Goal: Book appointment/travel/reservation

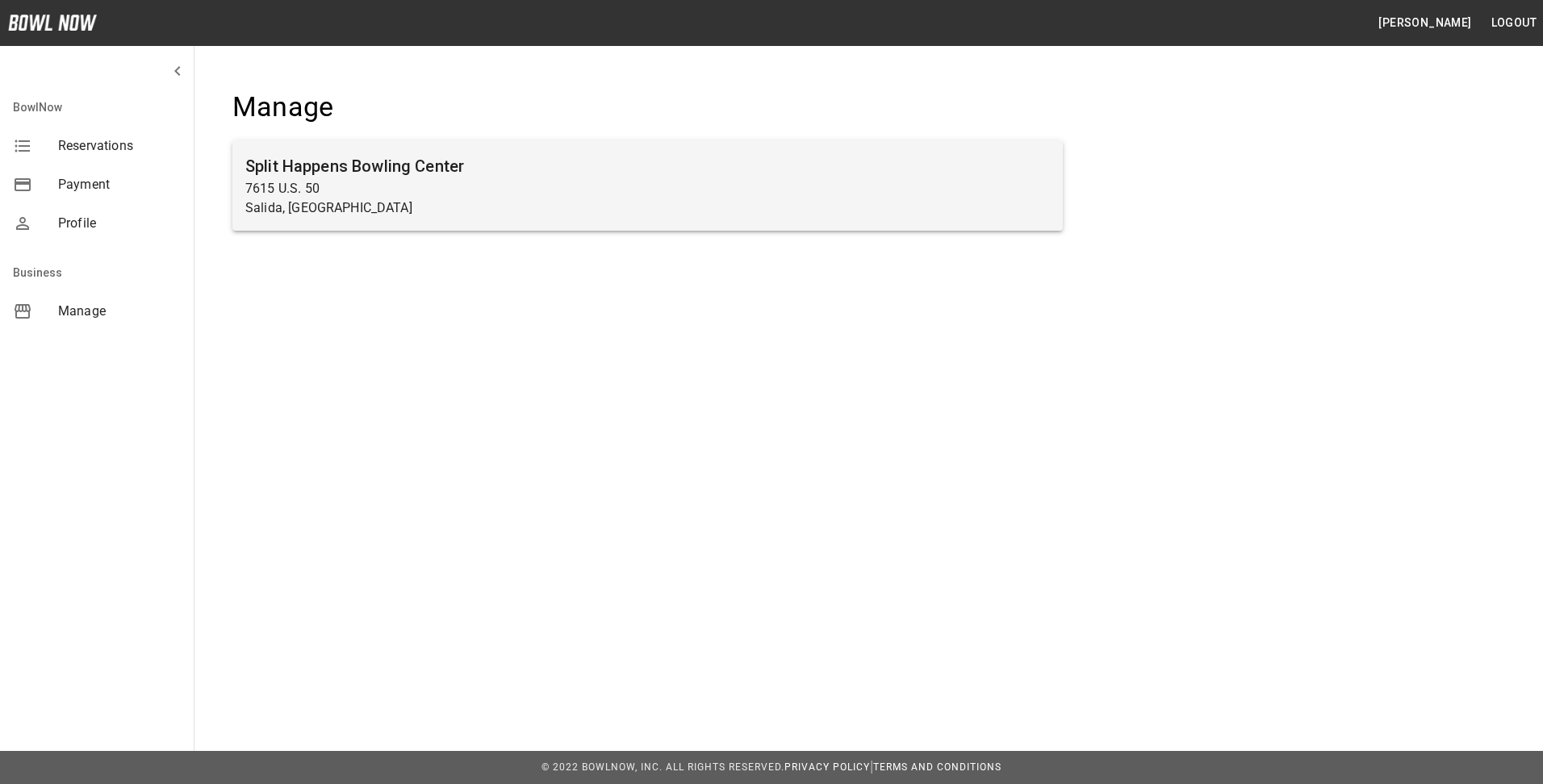
click at [280, 188] on p "7615 U.S. 50" at bounding box center [647, 189] width 804 height 19
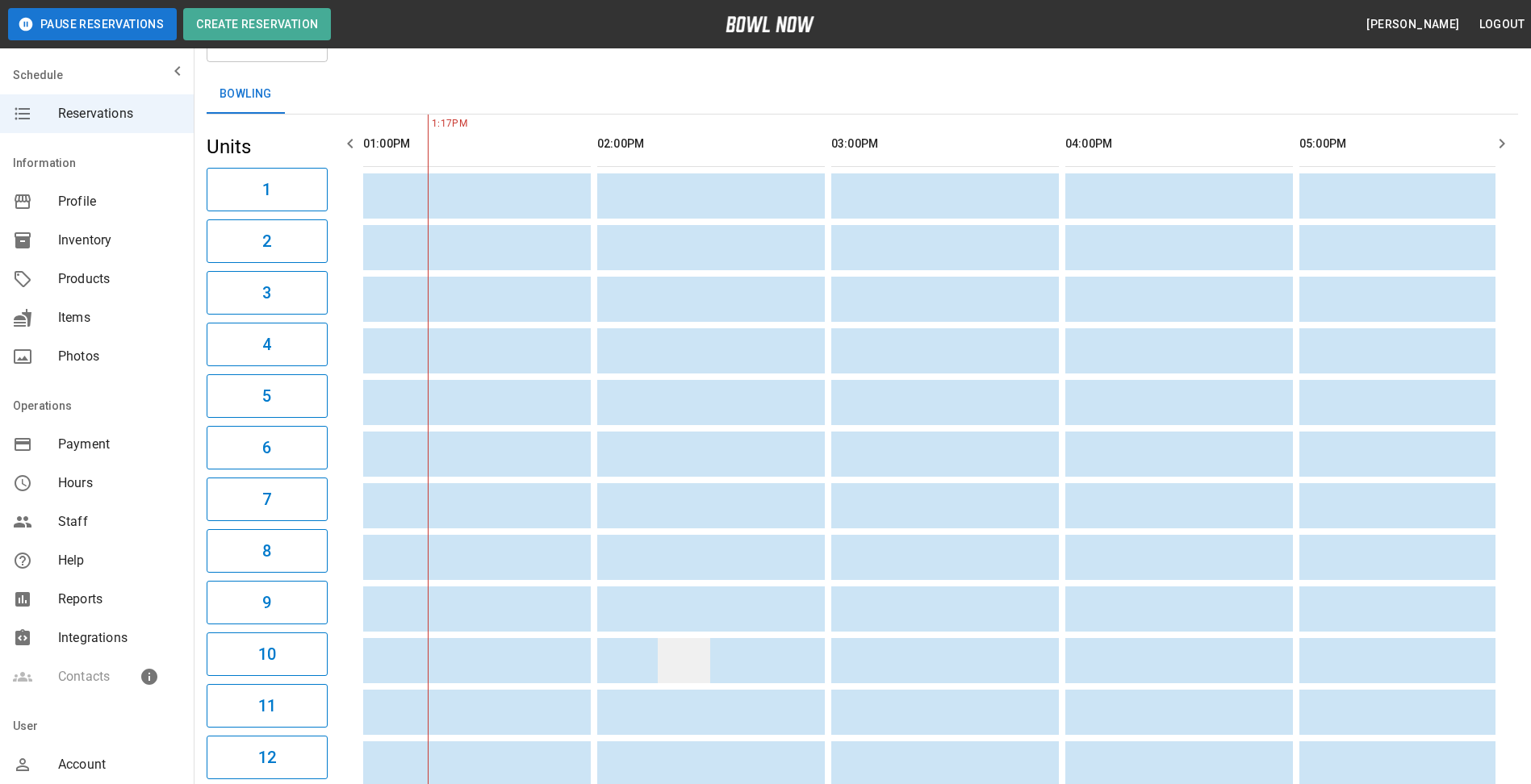
scroll to position [39, 0]
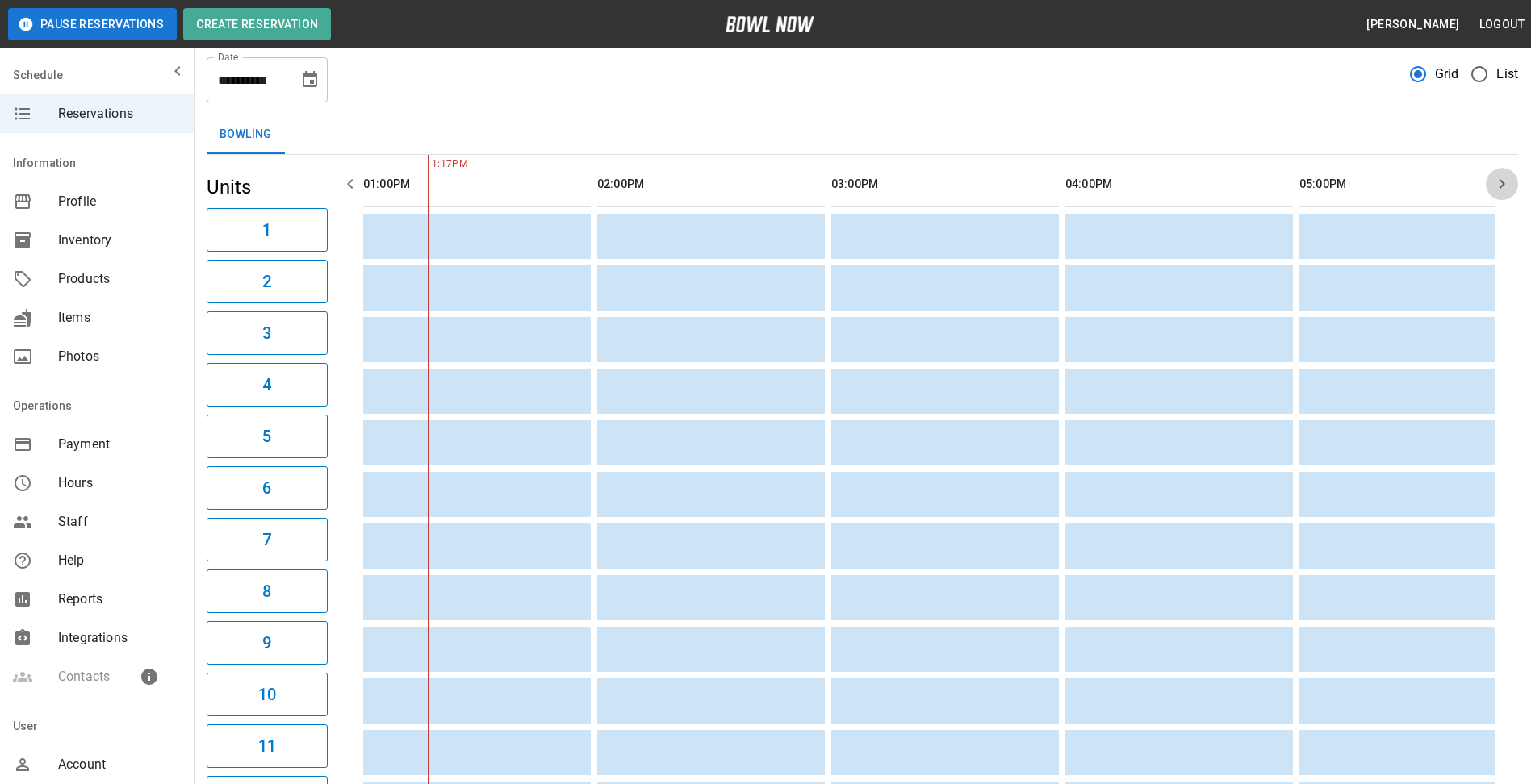
click at [1502, 183] on icon "button" at bounding box center [1502, 184] width 19 height 19
click at [1502, 183] on icon "button" at bounding box center [1502, 184] width 6 height 10
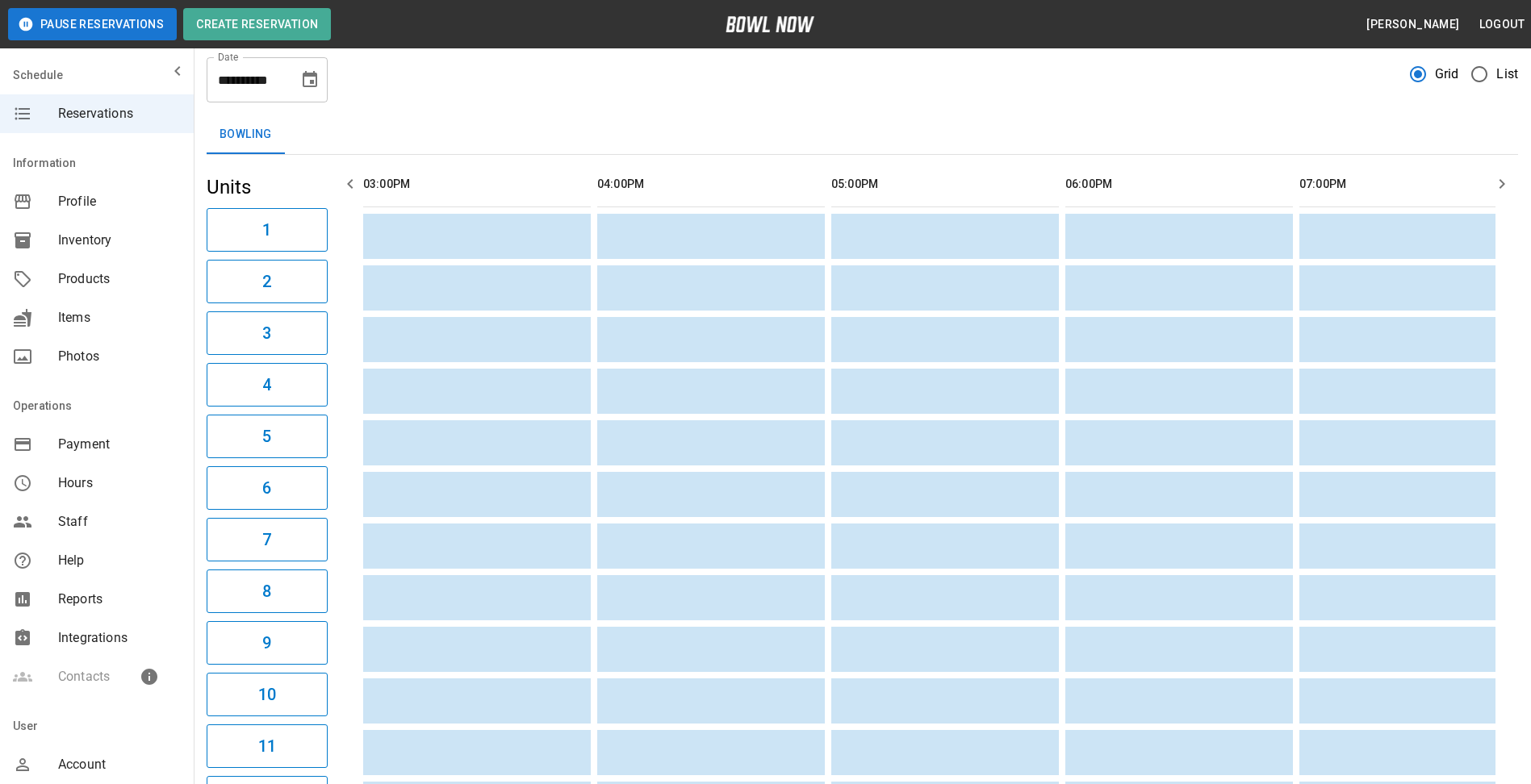
scroll to position [0, 702]
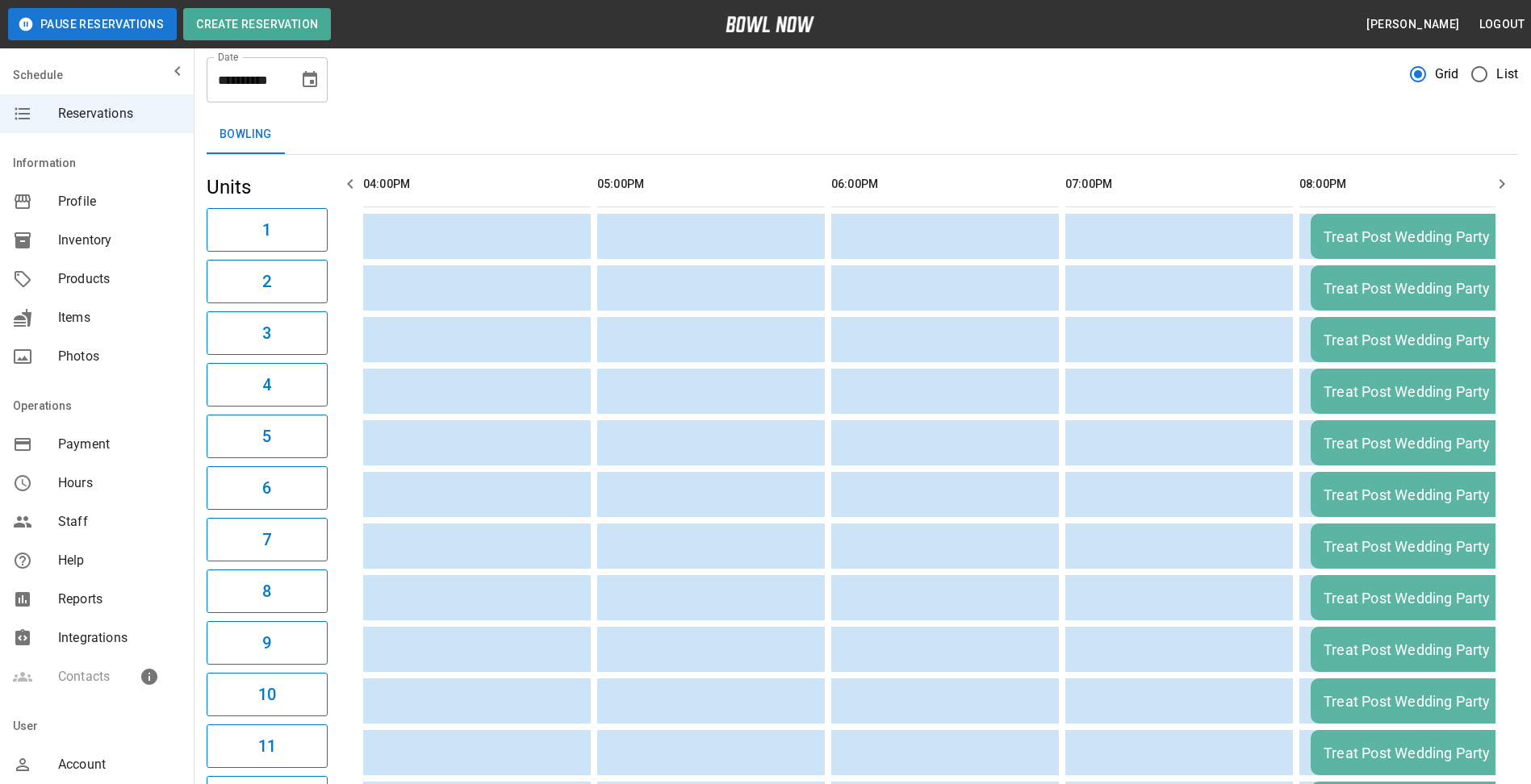
click at [1502, 183] on icon "button" at bounding box center [1502, 184] width 6 height 10
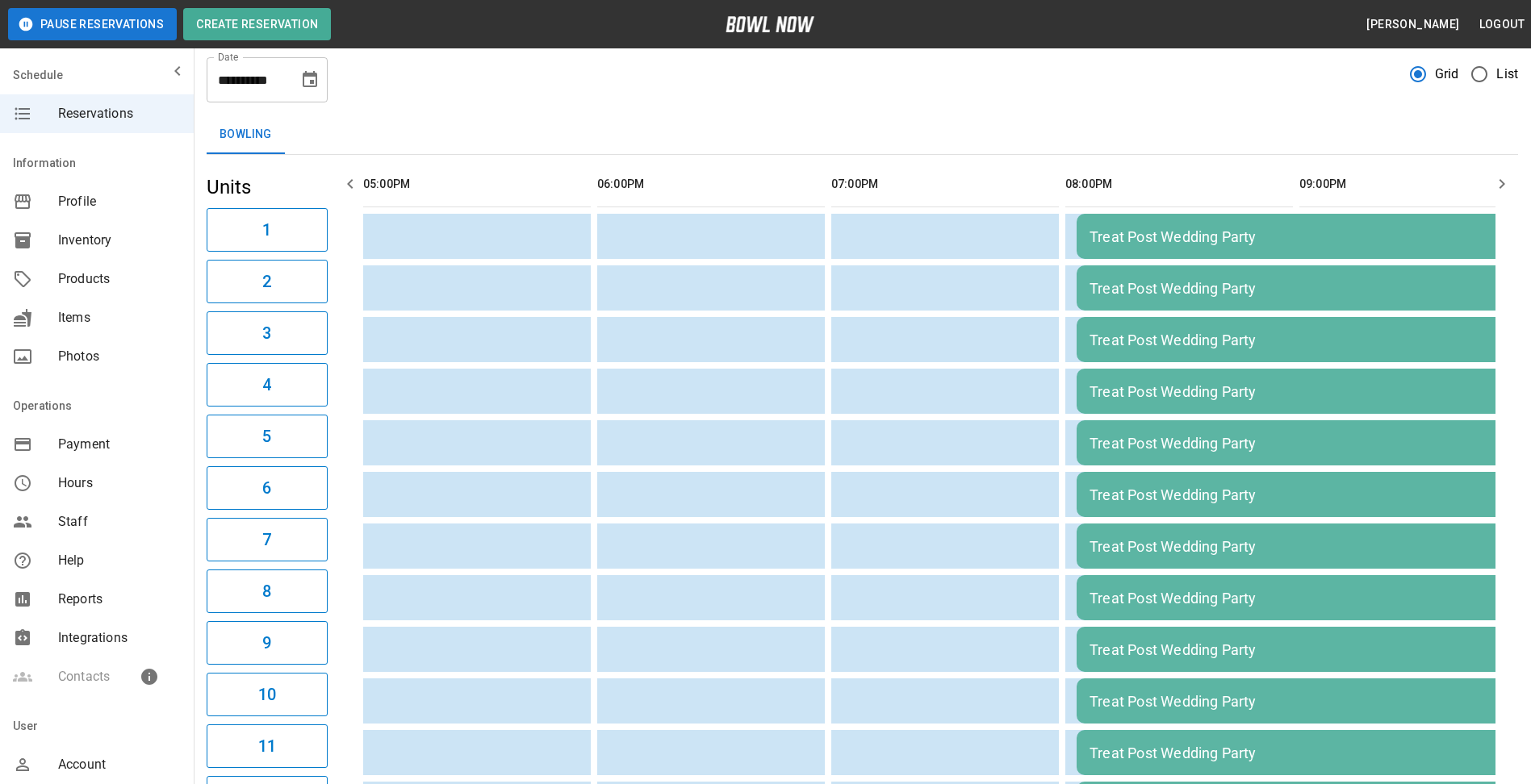
click at [1502, 183] on icon "button" at bounding box center [1502, 184] width 6 height 10
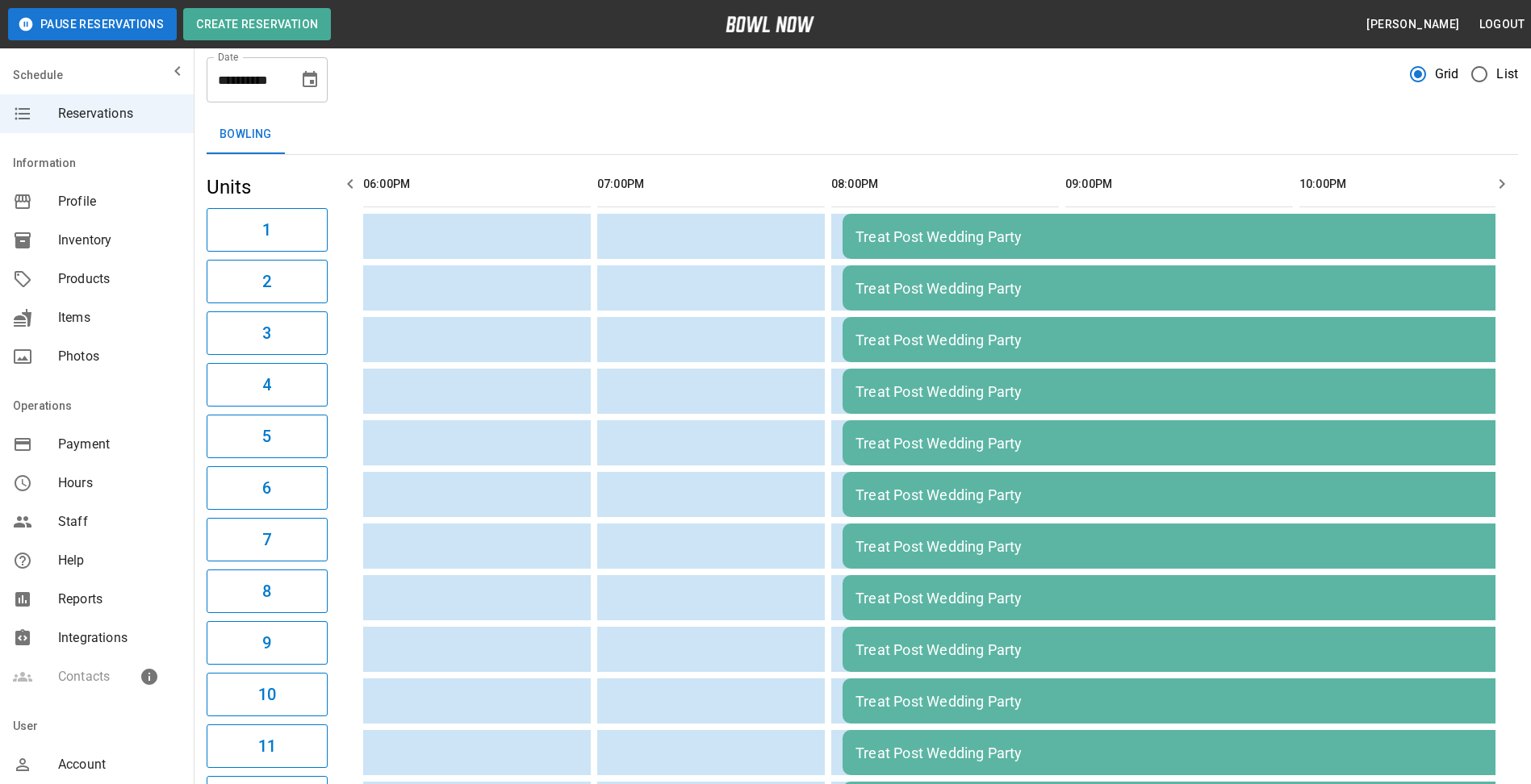
click at [1502, 183] on icon "button" at bounding box center [1502, 184] width 6 height 10
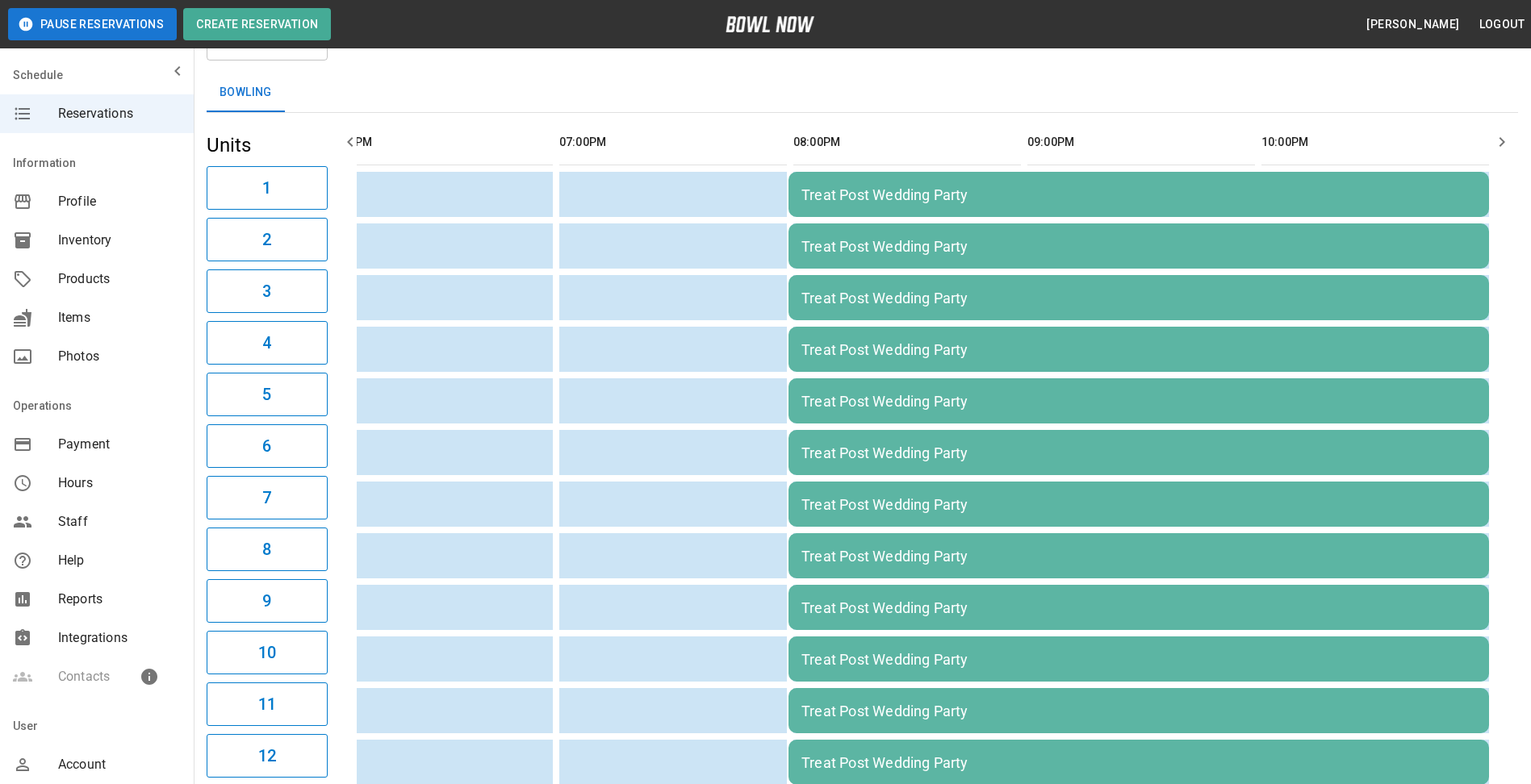
scroll to position [0, 0]
